Goal: Check status

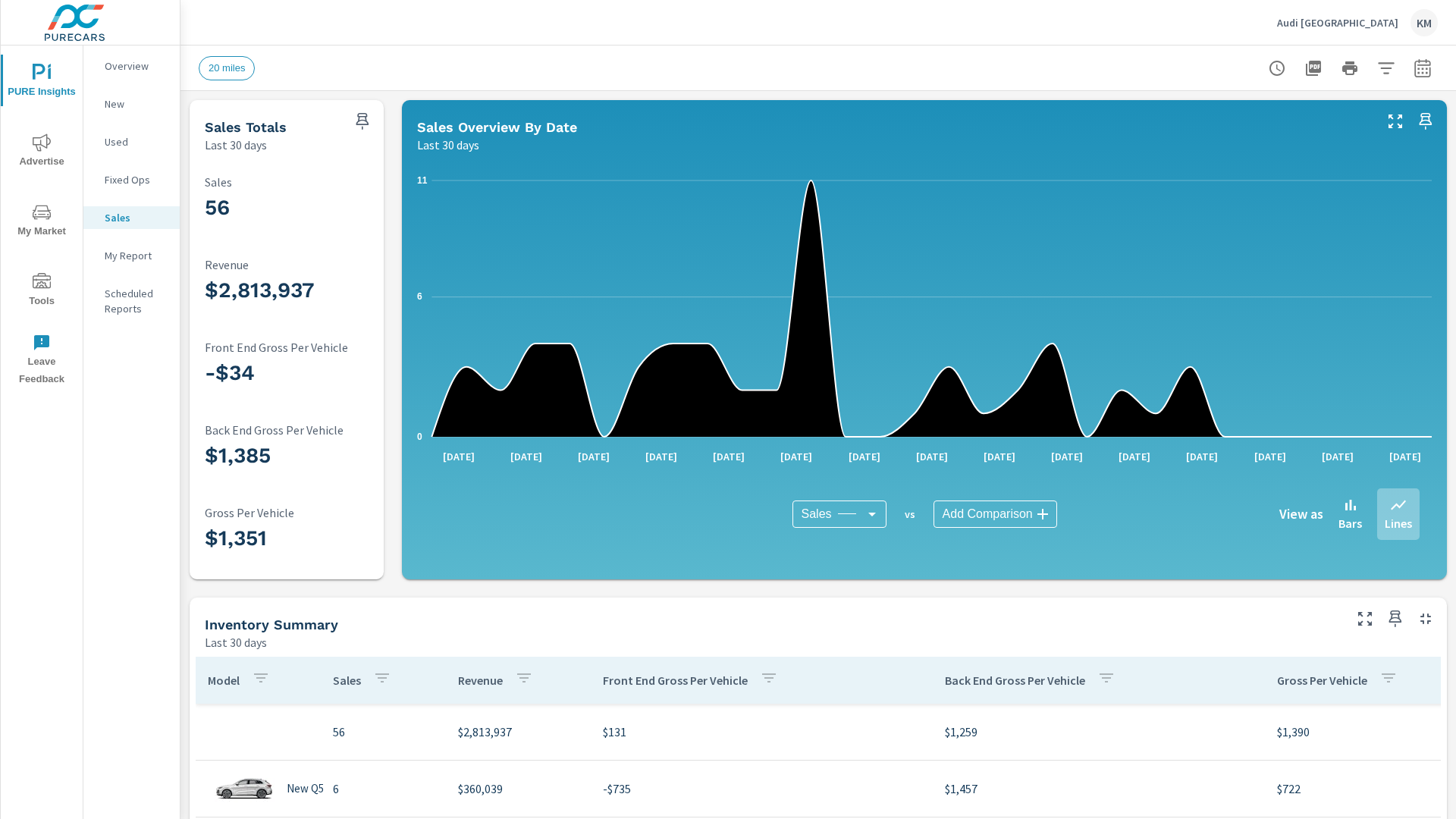
click at [1422, 67] on icon "button" at bounding box center [1422, 70] width 10 height 6
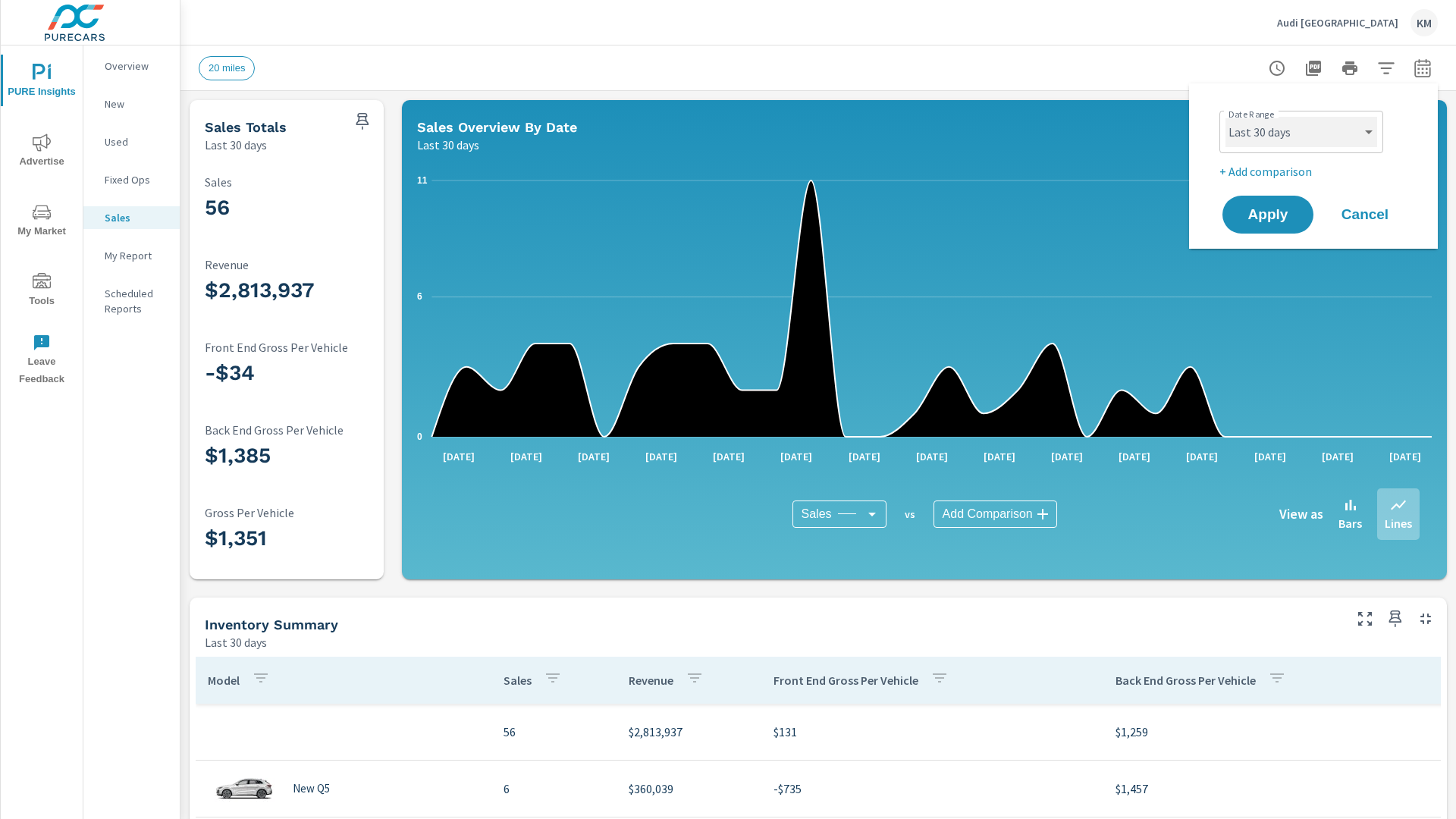
click at [1301, 132] on select "Custom [DATE] Last week Last 7 days Last 14 days Last 30 days Last 45 days Last…" at bounding box center [1301, 132] width 151 height 30
click at [1226, 117] on select "Custom [DATE] Last week Last 7 days Last 14 days Last 30 days Last 45 days Last…" at bounding box center [1301, 132] width 151 height 30
select select "Last 45 days"
click at [1268, 215] on span "Apply" at bounding box center [1268, 215] width 62 height 15
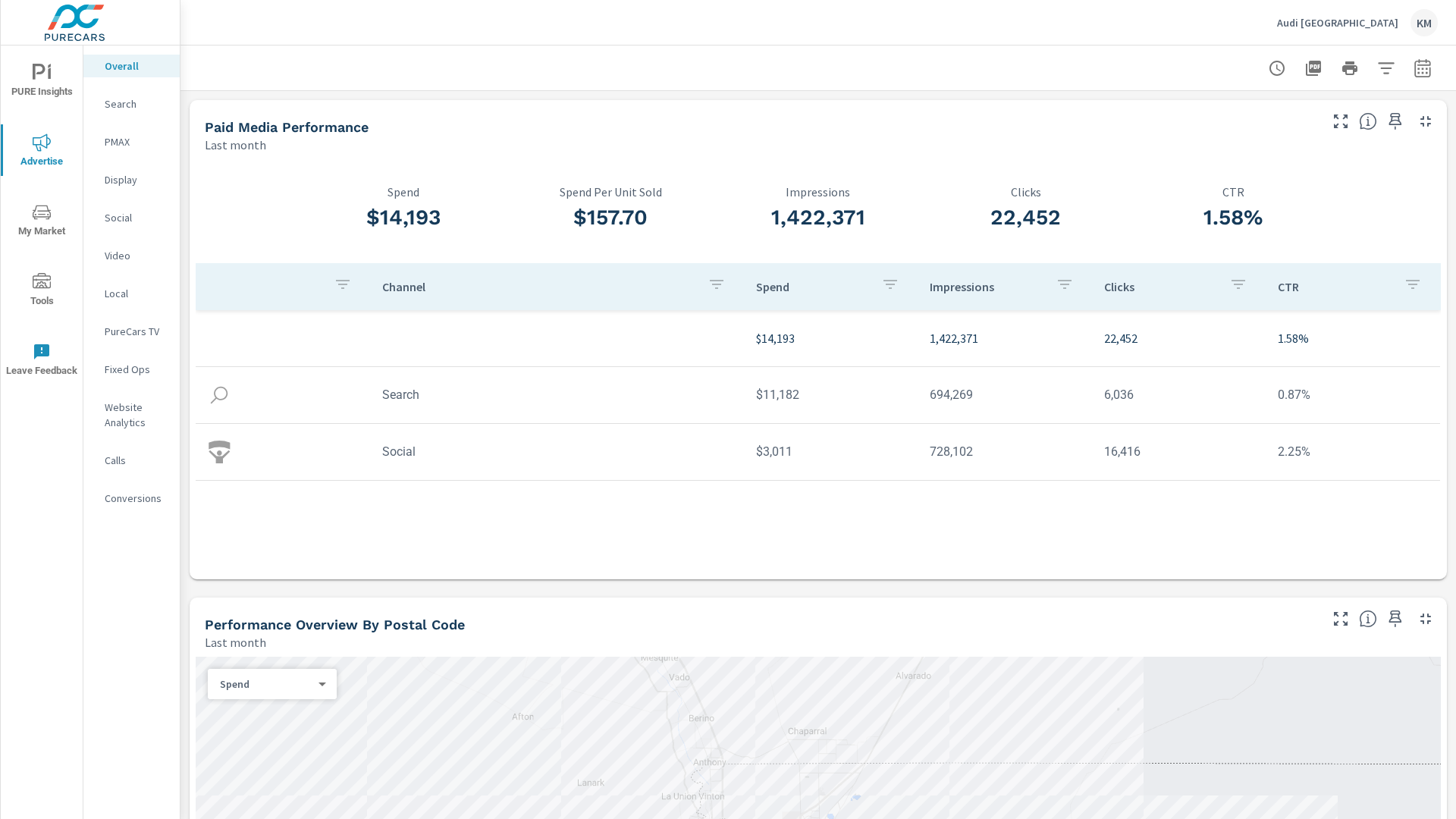
click at [1422, 67] on icon "button" at bounding box center [1422, 70] width 10 height 6
select select "Last month"
click at [1301, 132] on select "Custom [DATE] Last week Last 7 days Last 14 days Last 30 days Last 45 days Last…" at bounding box center [1301, 132] width 151 height 30
